Goal: Task Accomplishment & Management: Manage account settings

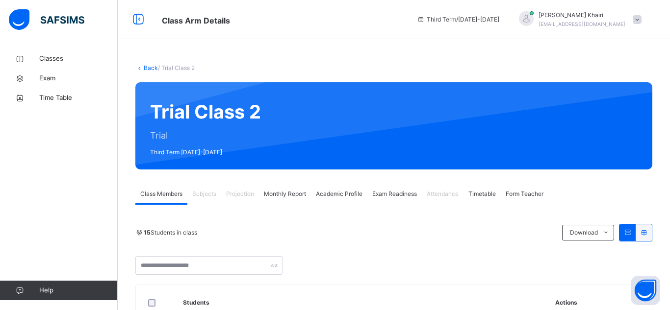
click at [453, 197] on span "Attendance" at bounding box center [443, 194] width 32 height 9
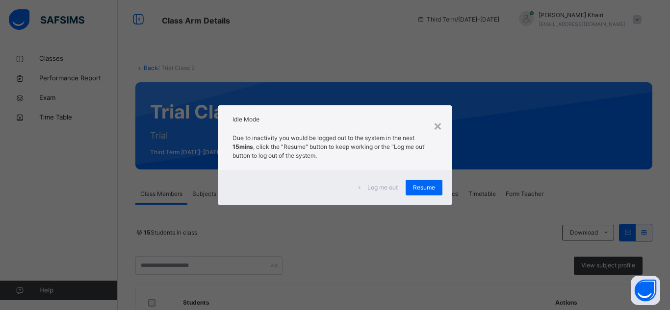
scroll to position [271, 0]
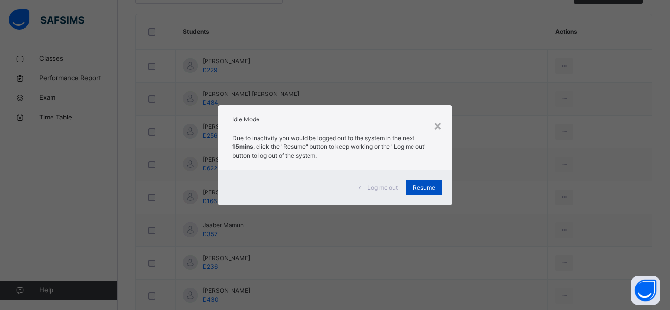
click at [428, 194] on div "Resume" at bounding box center [424, 188] width 37 height 16
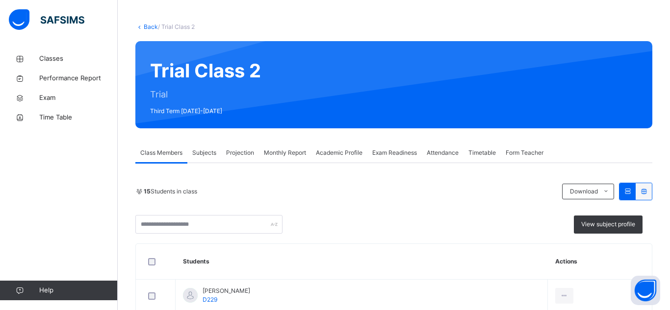
scroll to position [30, 0]
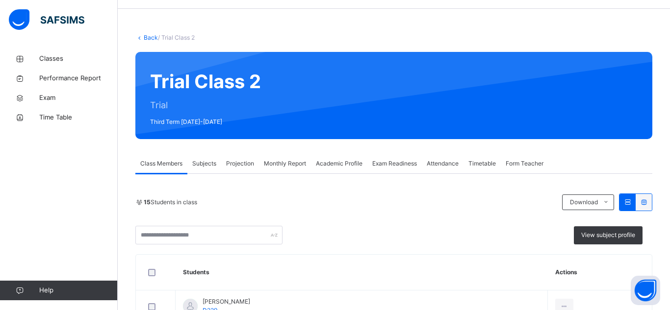
click at [448, 169] on div "Attendance" at bounding box center [443, 164] width 42 height 20
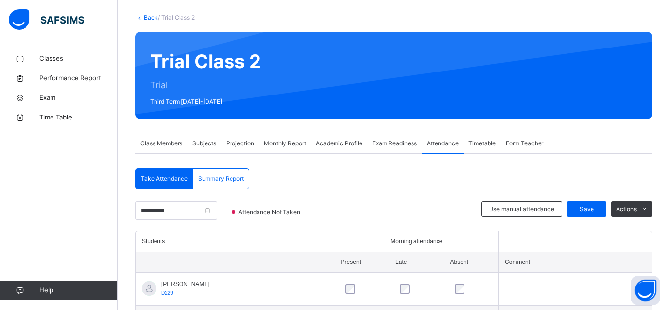
scroll to position [0, 0]
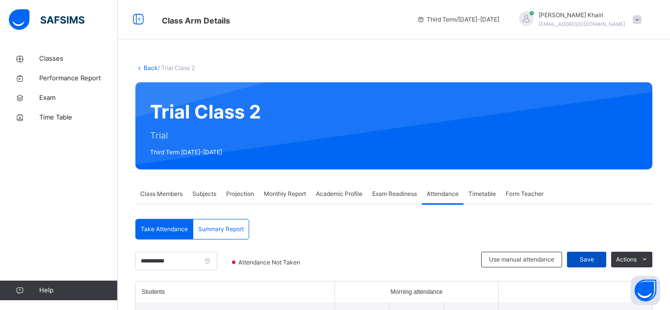
click at [594, 259] on span "Save" at bounding box center [586, 260] width 25 height 9
click at [199, 197] on span "Subjects" at bounding box center [204, 194] width 24 height 9
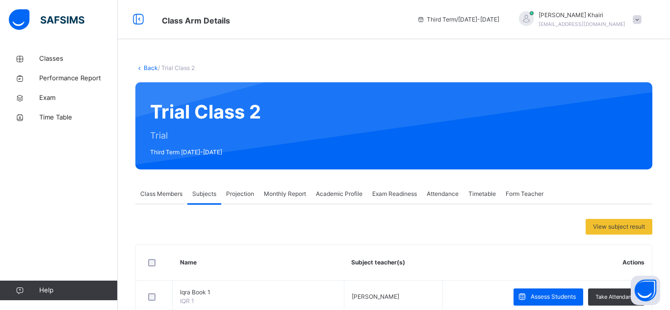
click at [232, 192] on span "Projection" at bounding box center [240, 194] width 28 height 9
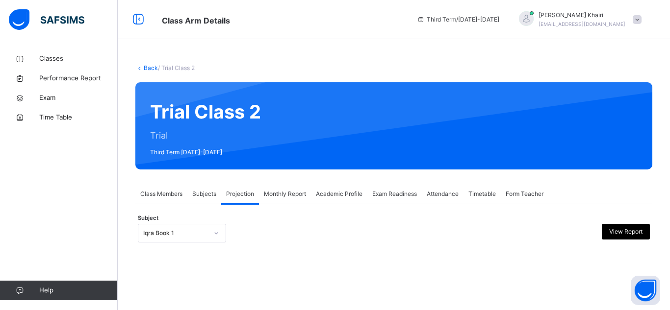
click at [149, 194] on span "Class Members" at bounding box center [161, 194] width 42 height 9
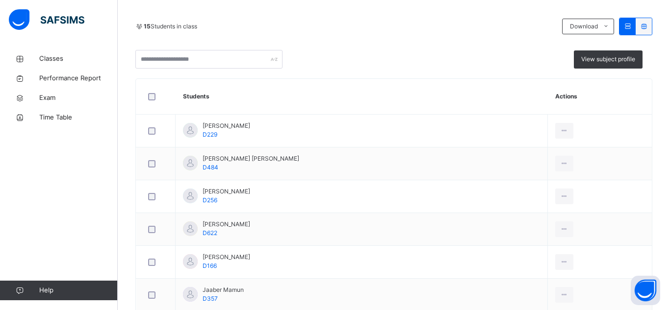
scroll to position [211, 0]
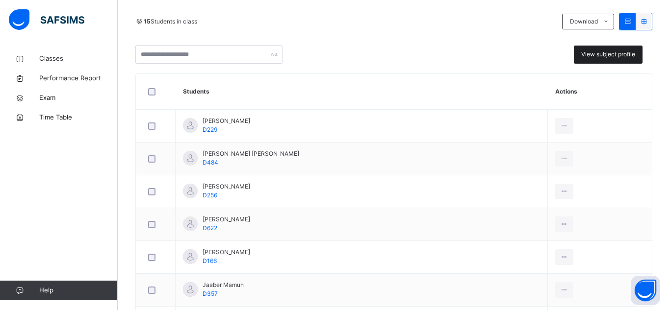
click at [613, 55] on span "View subject profile" at bounding box center [608, 54] width 54 height 9
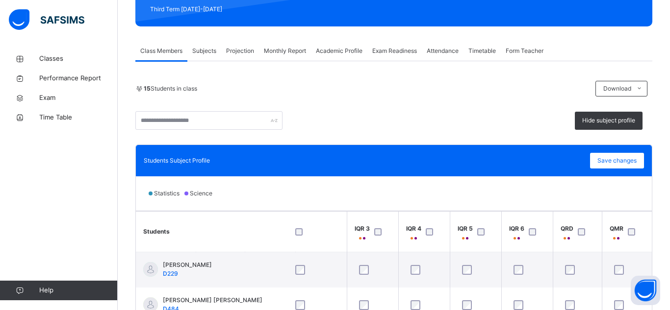
scroll to position [142, 0]
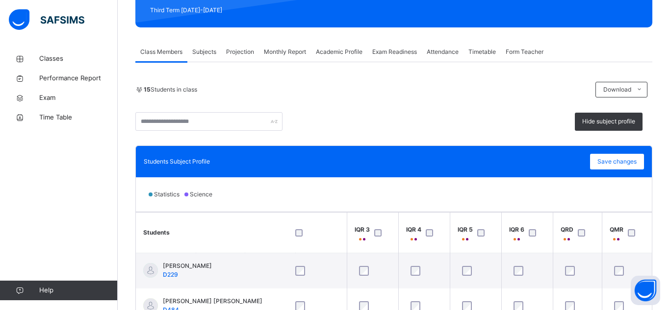
click at [410, 52] on span "Exam Readiness" at bounding box center [394, 52] width 45 height 9
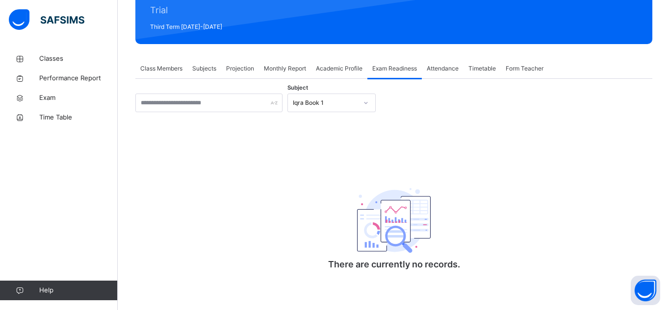
click at [452, 71] on span "Attendance" at bounding box center [443, 68] width 32 height 9
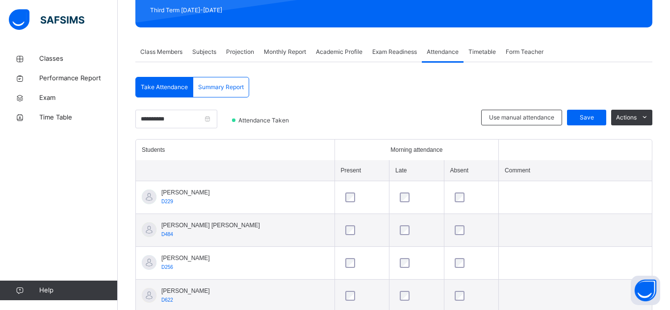
click at [397, 49] on span "Exam Readiness" at bounding box center [394, 52] width 45 height 9
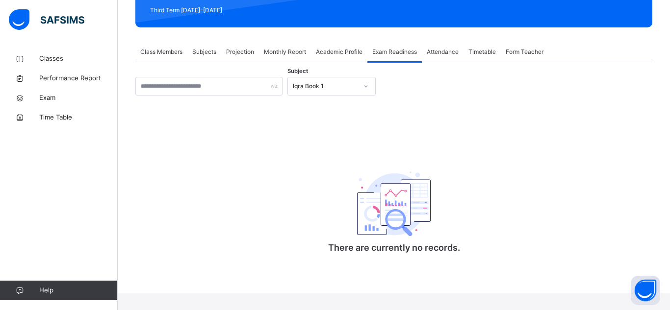
scroll to position [126, 0]
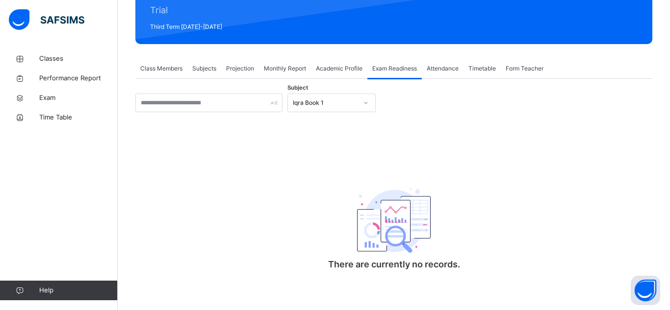
click at [158, 73] on div "Class Members" at bounding box center [161, 69] width 52 height 20
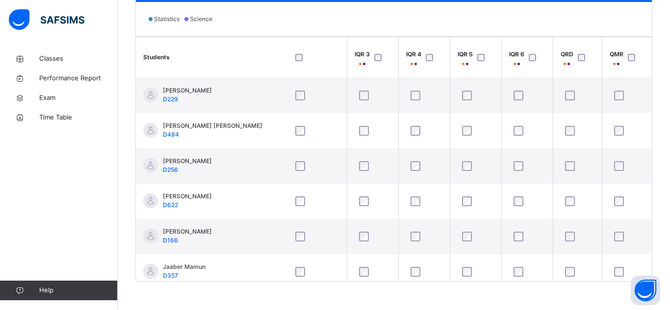
scroll to position [0, 0]
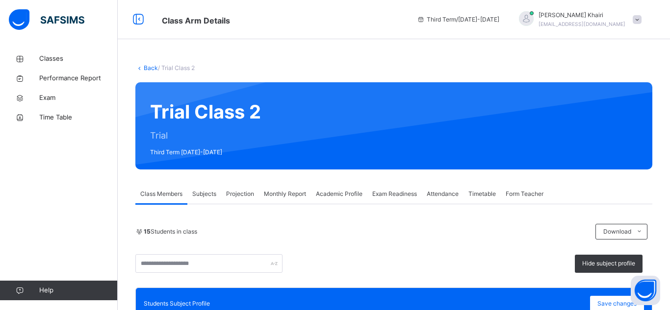
click at [205, 195] on span "Subjects" at bounding box center [204, 194] width 24 height 9
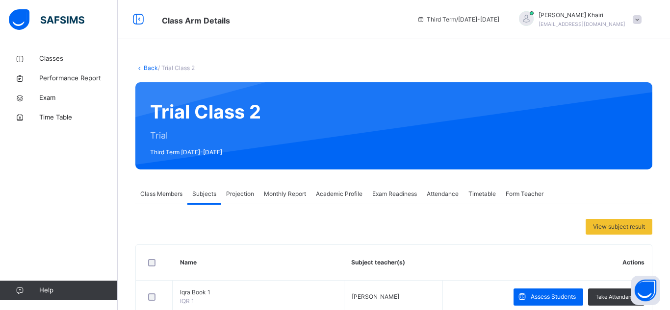
click at [170, 195] on span "Class Members" at bounding box center [161, 194] width 42 height 9
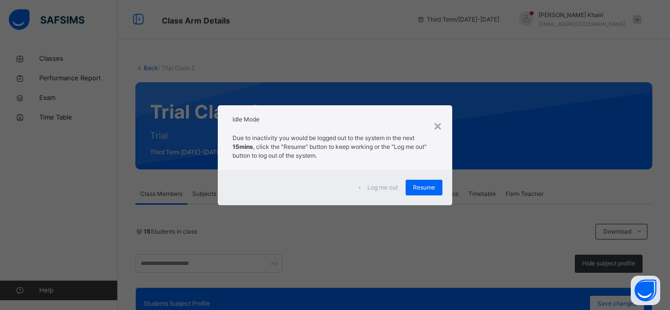
scroll to position [271, 0]
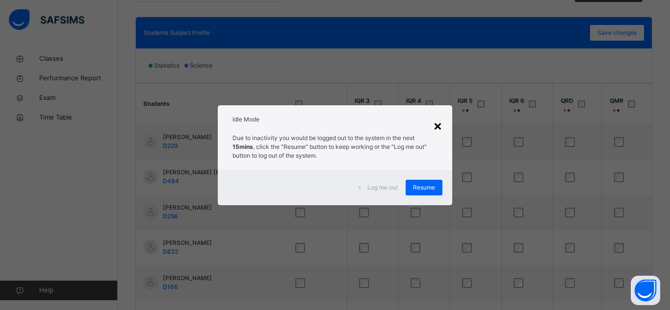
click at [440, 120] on div "×" at bounding box center [437, 125] width 9 height 21
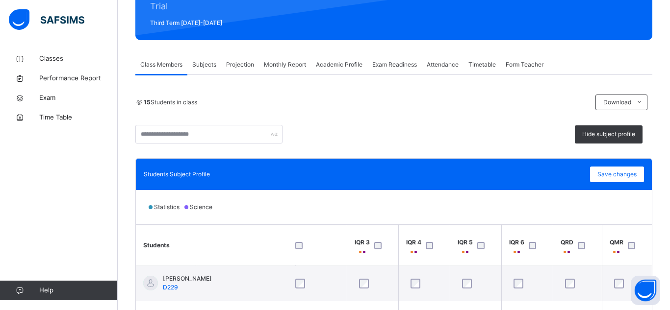
scroll to position [72, 0]
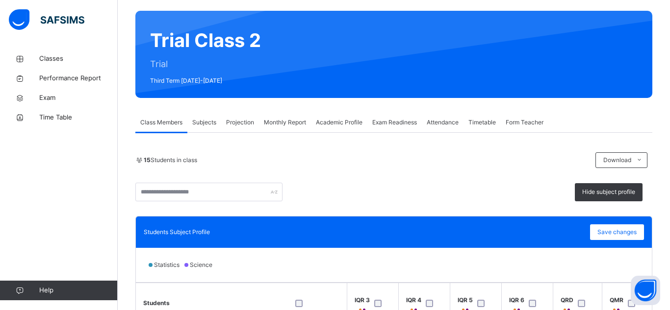
click at [454, 123] on span "Attendance" at bounding box center [443, 122] width 32 height 9
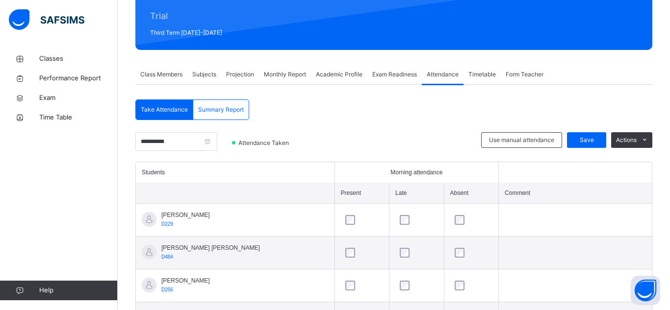
scroll to position [116, 0]
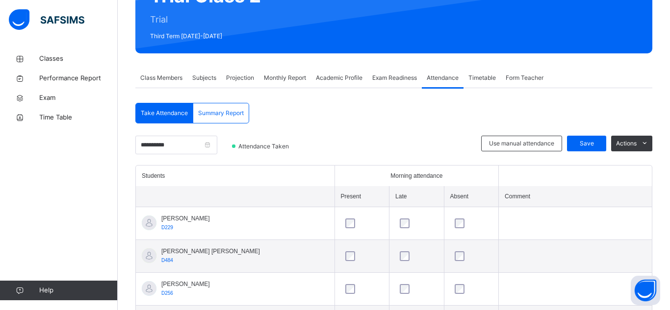
click at [234, 81] on span "Projection" at bounding box center [240, 78] width 28 height 9
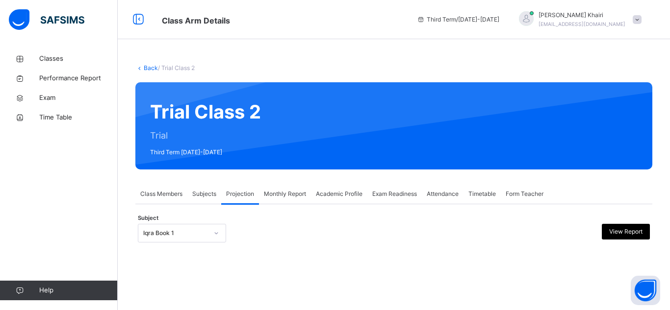
click at [191, 81] on div "Back / Trial Class 2 Trial Class 2 Trial Third Term [DATE]-[DATE] Class Members…" at bounding box center [394, 163] width 552 height 228
